Goal: Share content: Share content

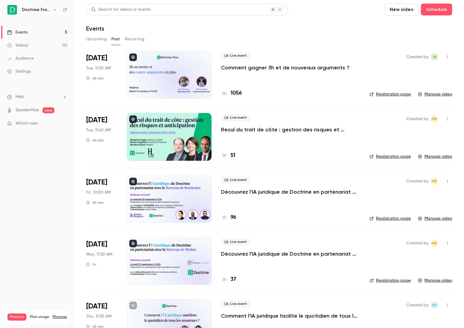
click at [140, 66] on div at bounding box center [169, 75] width 85 height 48
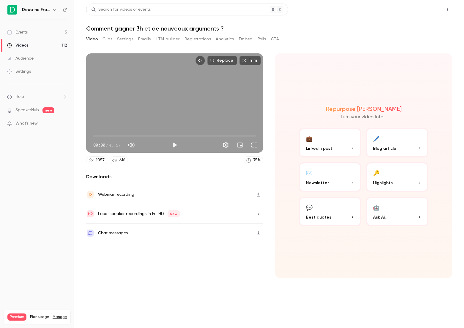
click at [425, 15] on button "Share" at bounding box center [425, 10] width 23 height 12
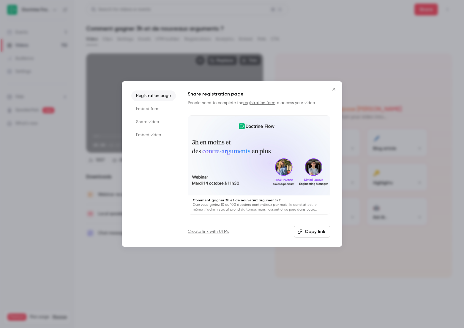
click at [334, 87] on button "Close" at bounding box center [334, 89] width 12 height 12
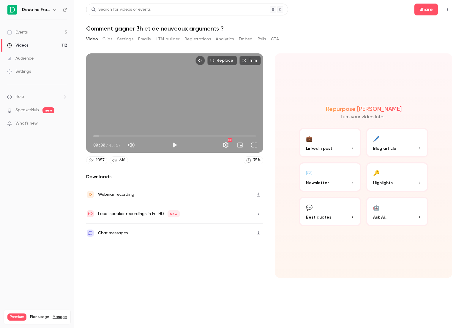
click at [197, 39] on button "Registrations" at bounding box center [197, 39] width 26 height 10
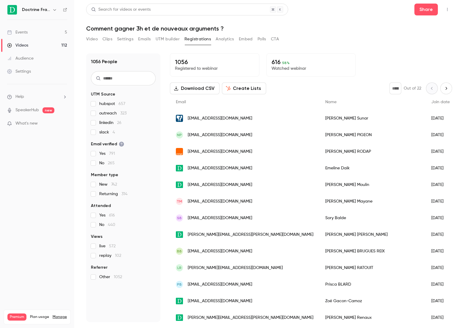
click at [90, 39] on button "Video" at bounding box center [92, 39] width 12 height 10
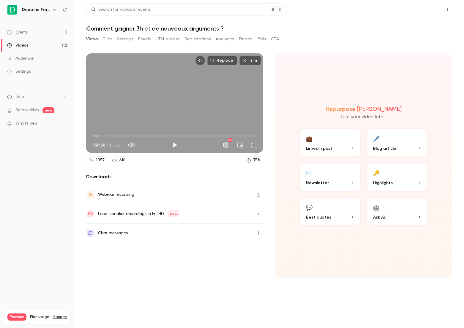
click at [432, 15] on button "Share" at bounding box center [425, 10] width 23 height 12
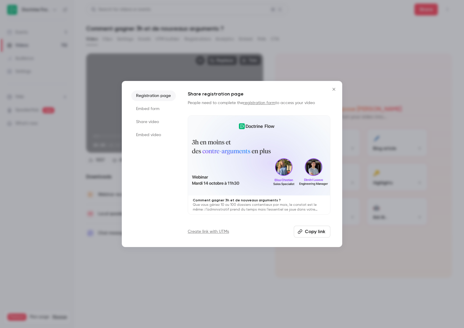
click at [150, 123] on li "Share video" at bounding box center [153, 122] width 45 height 11
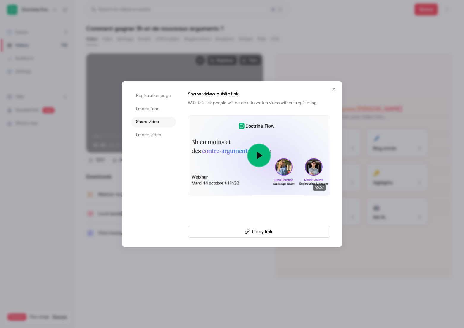
click at [158, 110] on li "Embed form" at bounding box center [153, 109] width 45 height 11
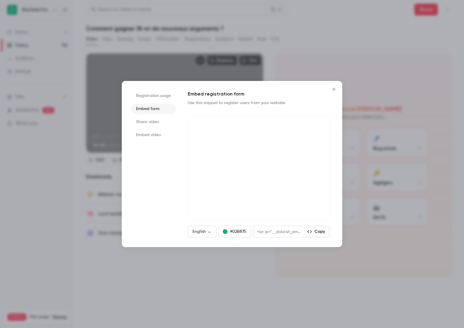
click at [333, 93] on button "Close" at bounding box center [334, 89] width 12 height 12
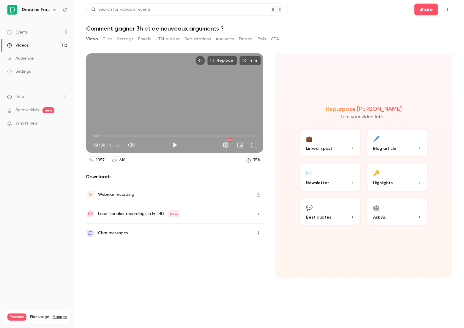
click at [50, 36] on link "Events 5" at bounding box center [37, 32] width 74 height 13
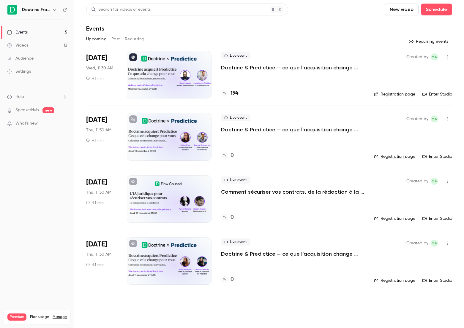
click at [116, 39] on button "Past" at bounding box center [115, 39] width 9 height 10
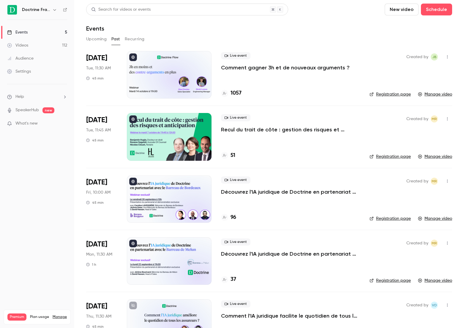
click at [32, 15] on nav "Doctrine France Events 5 Videos 112 Audience Settings Help SpeakerHub new What'…" at bounding box center [37, 164] width 74 height 328
click at [32, 6] on div "Doctrine France" at bounding box center [37, 10] width 60 height 10
click at [254, 65] on p "Comment gagner 3h et de nouveaux arguments ?" at bounding box center [285, 67] width 129 height 7
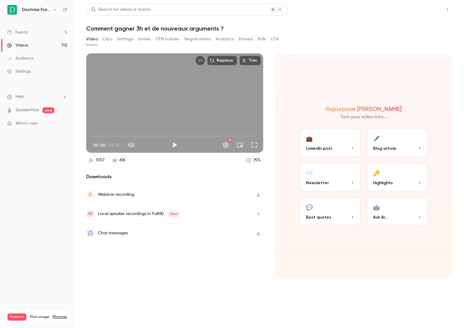
click at [434, 15] on button "Share" at bounding box center [425, 10] width 23 height 12
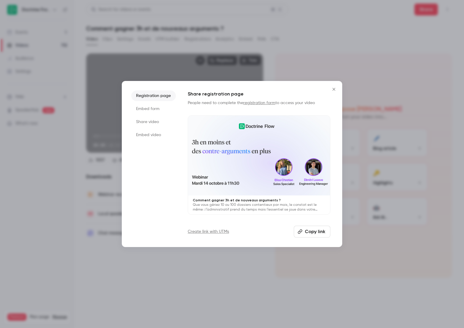
click at [314, 234] on button "Copy link" at bounding box center [312, 232] width 37 height 12
click at [329, 87] on button "Close" at bounding box center [334, 89] width 12 height 12
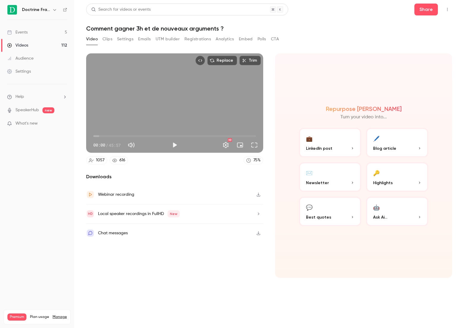
click at [189, 35] on button "Registrations" at bounding box center [197, 39] width 26 height 10
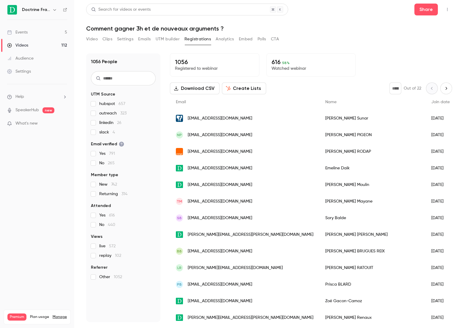
click at [193, 85] on button "Download CSV" at bounding box center [195, 89] width 50 height 12
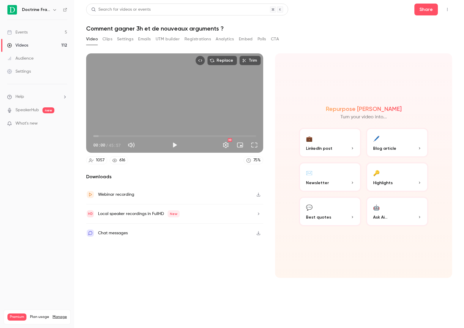
click at [236, 30] on h1 "Comment gagner 3h et de nouveaux arguments ?" at bounding box center [269, 28] width 366 height 7
click at [222, 39] on button "Analytics" at bounding box center [225, 39] width 18 height 10
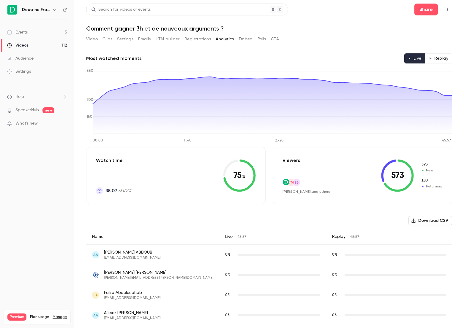
click at [427, 222] on button "Download CSV" at bounding box center [430, 221] width 44 height 10
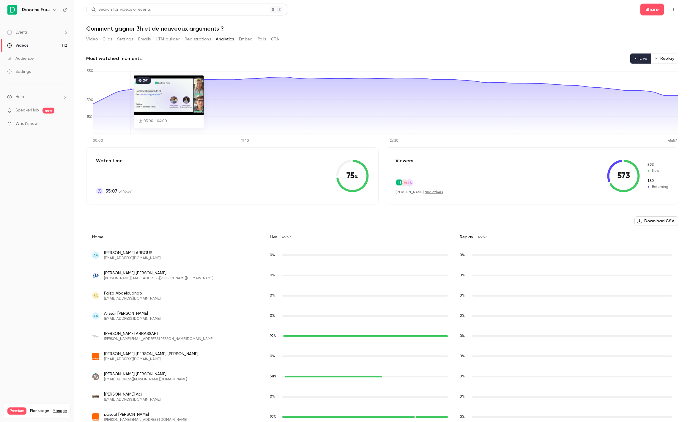
click at [145, 41] on button "Emails" at bounding box center [144, 39] width 12 height 10
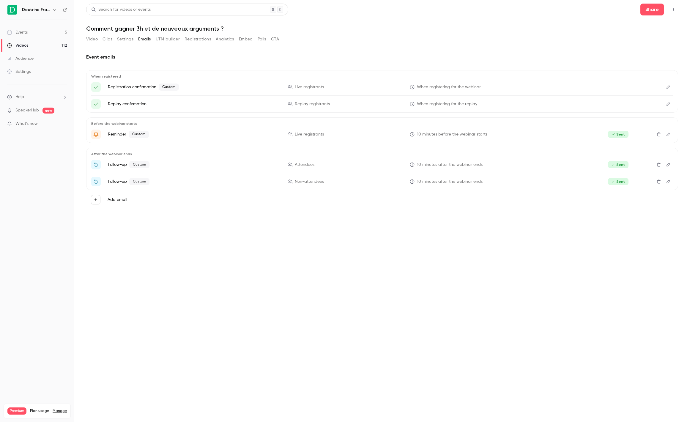
click at [464, 183] on icon "Edit" at bounding box center [668, 181] width 5 height 4
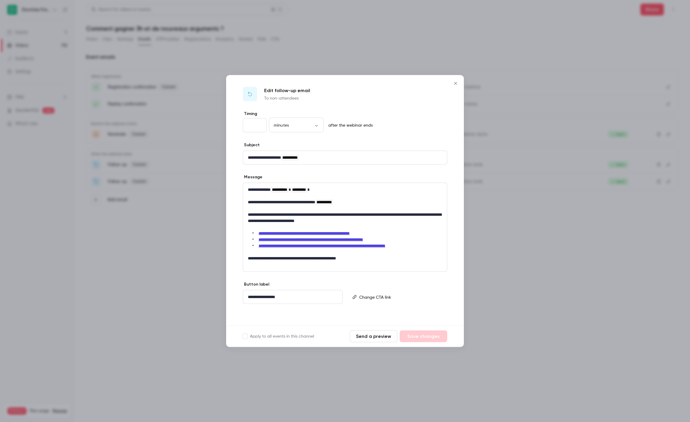
click at [464, 231] on div at bounding box center [345, 211] width 690 height 422
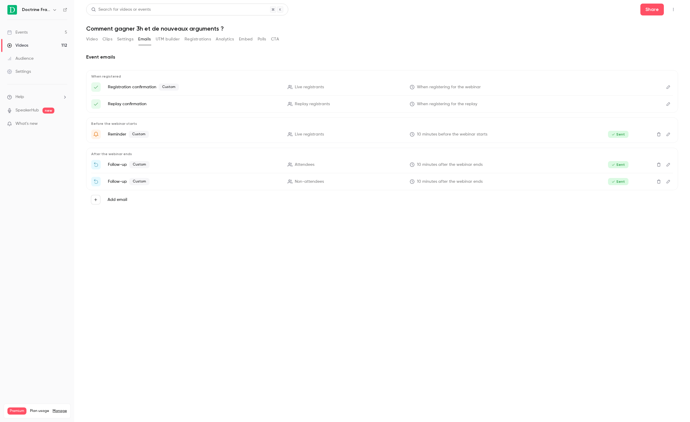
click at [464, 181] on icon "Edit" at bounding box center [668, 181] width 5 height 4
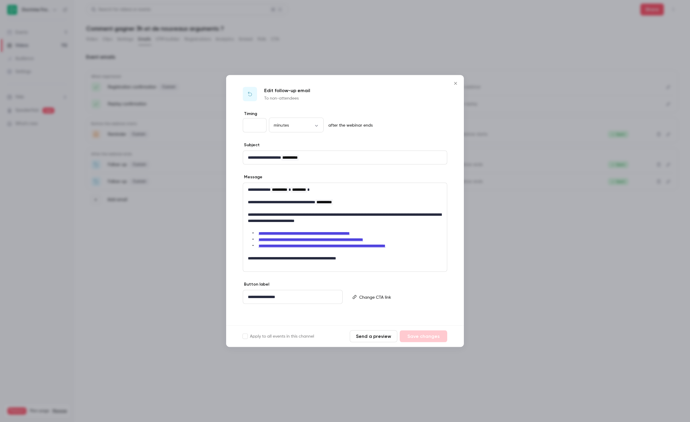
click at [464, 257] on div at bounding box center [345, 211] width 690 height 422
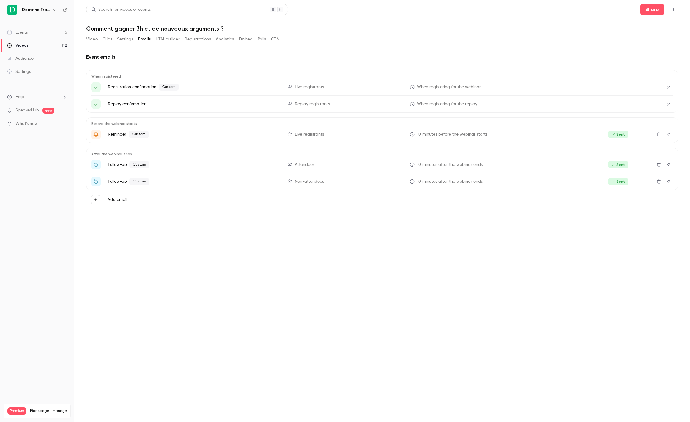
click at [464, 88] on button "Edit" at bounding box center [668, 87] width 10 height 10
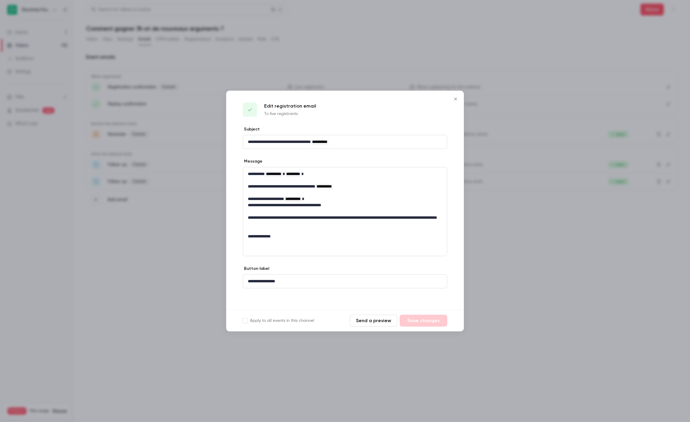
click at [464, 200] on div at bounding box center [345, 211] width 690 height 422
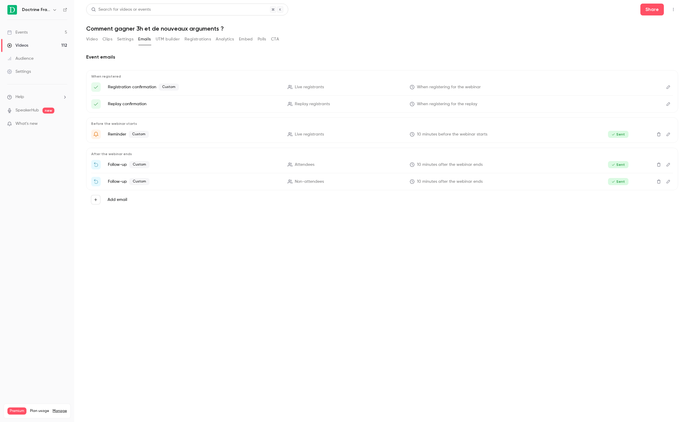
click at [464, 134] on icon "Edit" at bounding box center [668, 134] width 5 height 4
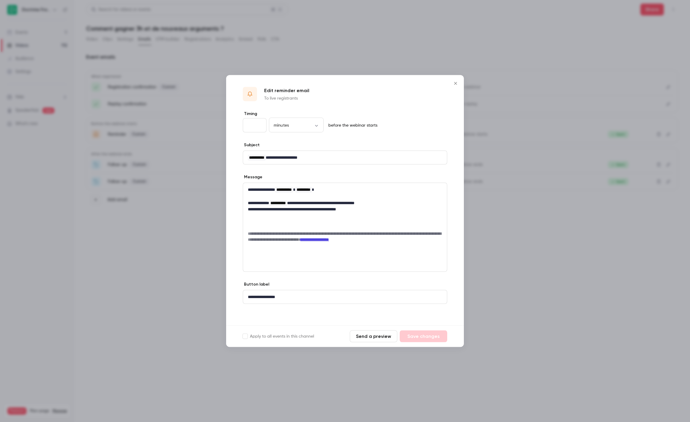
click at [455, 85] on icon "Close" at bounding box center [455, 83] width 7 height 5
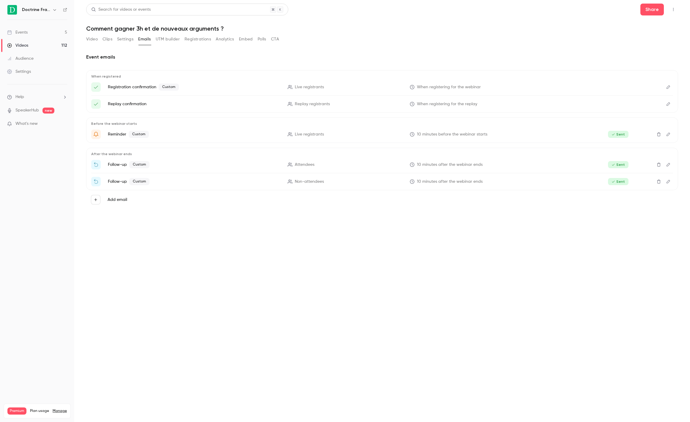
click at [29, 34] on link "Events 5" at bounding box center [37, 32] width 74 height 13
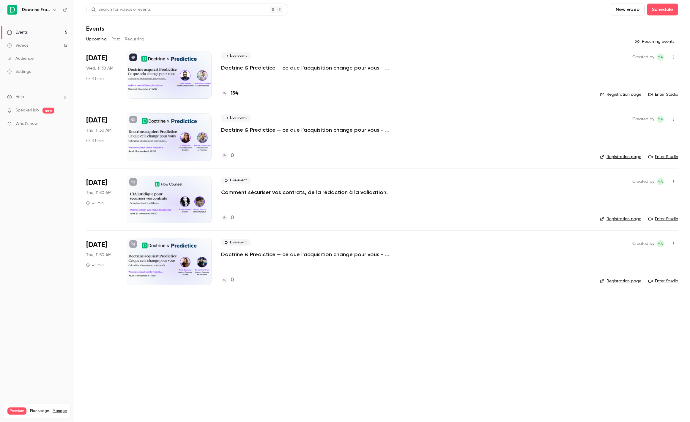
click at [26, 45] on div "Videos" at bounding box center [17, 45] width 21 height 6
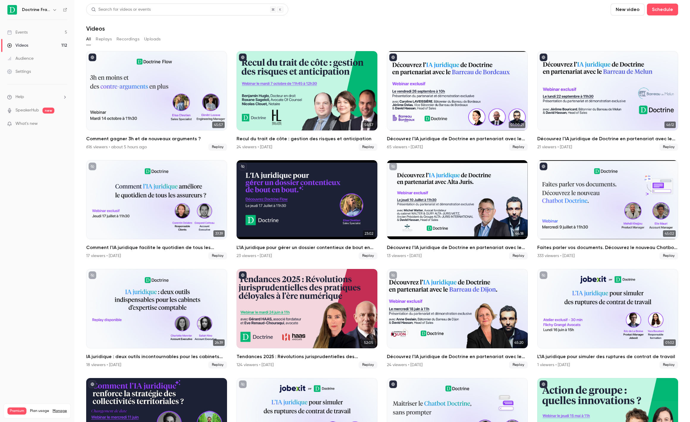
click at [26, 33] on div "Events" at bounding box center [17, 32] width 20 height 6
